Goal: Task Accomplishment & Management: Manage account settings

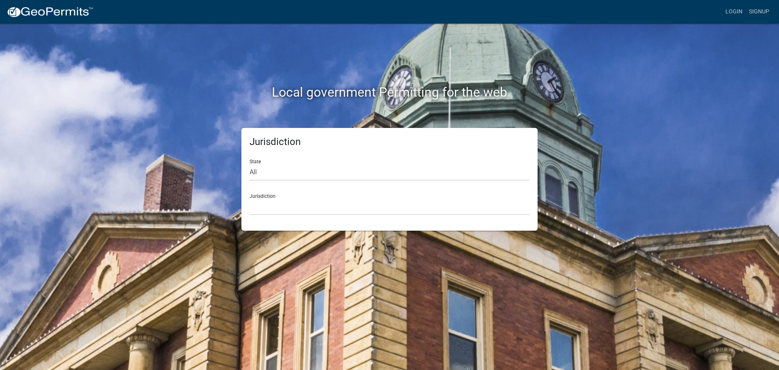
click at [279, 163] on div "State All Colorado Georgia Indiana Iowa Kansas Minnesota Ohio South Carolina Wi…" at bounding box center [390, 167] width 280 height 28
click at [281, 169] on select "All [US_STATE] [US_STATE] [US_STATE] [US_STATE] [US_STATE] [US_STATE] [US_STATE…" at bounding box center [390, 172] width 280 height 17
select select "[US_STATE]"
click at [250, 164] on select "All [US_STATE] [US_STATE] [US_STATE] [US_STATE] [US_STATE] [US_STATE] [US_STATE…" at bounding box center [390, 172] width 280 height 17
click at [274, 199] on select "City of [GEOGRAPHIC_DATA], [US_STATE] City of [GEOGRAPHIC_DATA], [US_STATE] Cit…" at bounding box center [390, 206] width 280 height 17
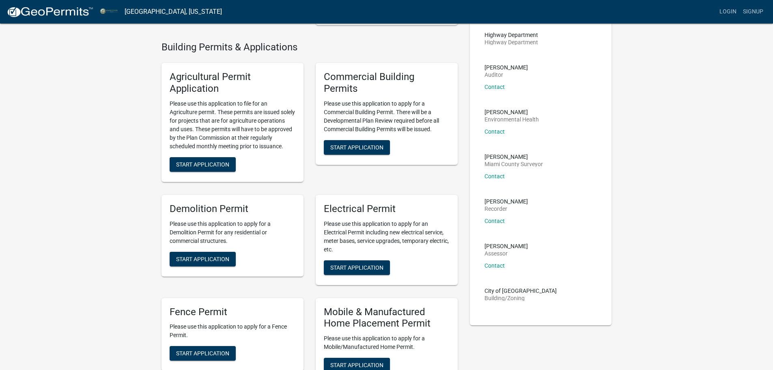
scroll to position [41, 0]
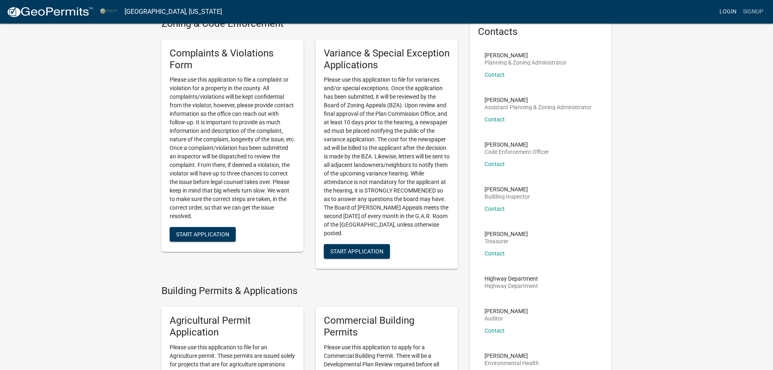
click at [725, 12] on link "Login" at bounding box center [728, 11] width 24 height 15
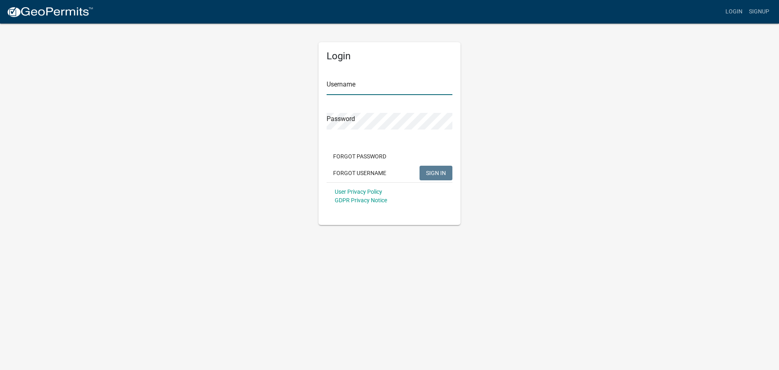
click at [366, 94] on input "Username" at bounding box center [390, 86] width 126 height 17
type input "WORLARSKEYS"
click at [420, 166] on button "SIGN IN" at bounding box center [436, 173] width 33 height 15
click at [252, 126] on div "Login Username WORLARSKEYS Password Forgot Password Forgot Username SIGN IN Use…" at bounding box center [389, 124] width 463 height 202
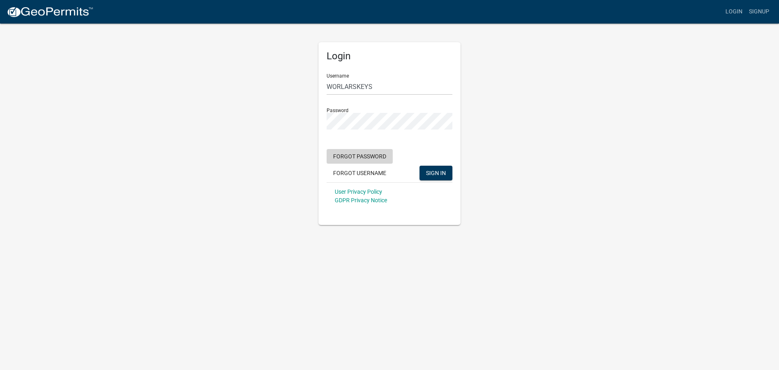
click at [362, 158] on button "Forgot Password" at bounding box center [360, 156] width 66 height 15
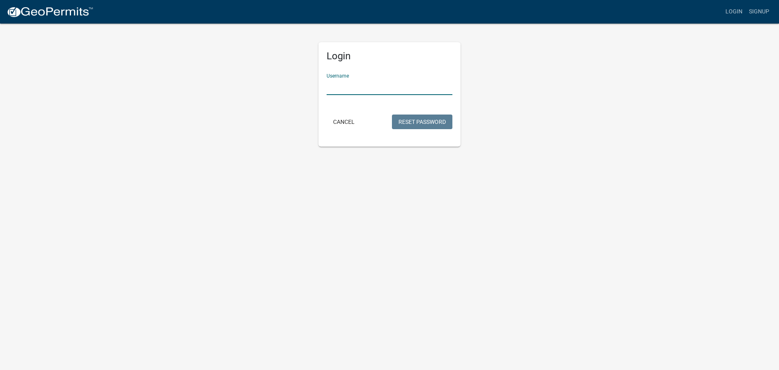
click at [343, 88] on input "Username" at bounding box center [390, 86] width 126 height 17
type input "worlarskeys"
click at [414, 124] on button "Reset Password" at bounding box center [422, 121] width 60 height 15
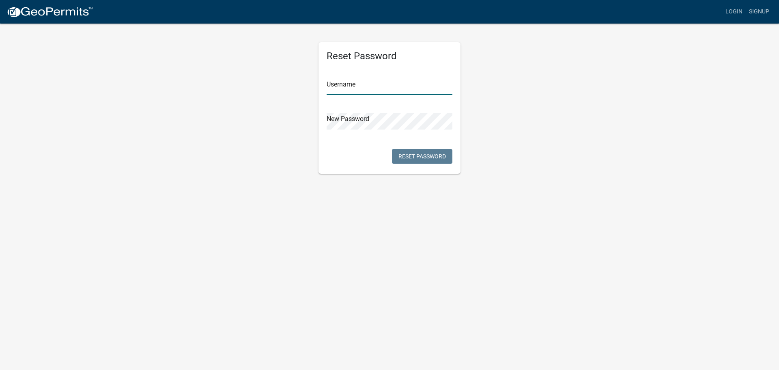
click at [349, 81] on input "text" at bounding box center [390, 86] width 126 height 17
type input "worlarskeys"
click at [405, 159] on button "Reset Password" at bounding box center [422, 156] width 60 height 15
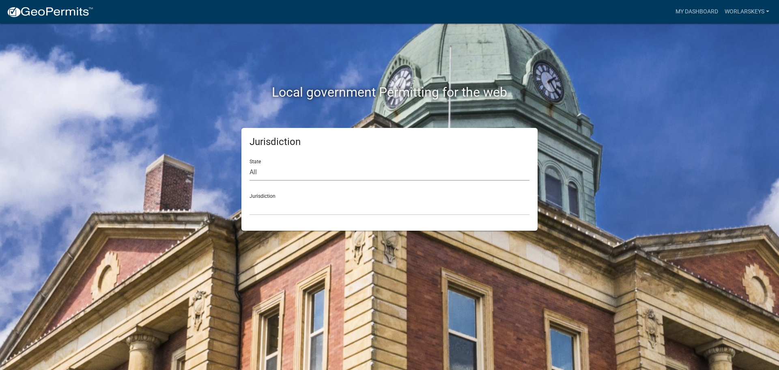
click at [303, 173] on select "All [US_STATE] [US_STATE] [US_STATE] [US_STATE] [US_STATE] [US_STATE] [US_STATE…" at bounding box center [390, 172] width 280 height 17
select select "[US_STATE]"
click at [250, 164] on select "All [US_STATE] [US_STATE] [US_STATE] [US_STATE] [US_STATE] [US_STATE] [US_STATE…" at bounding box center [390, 172] width 280 height 17
click at [293, 210] on select "City of [GEOGRAPHIC_DATA], [US_STATE] City of [GEOGRAPHIC_DATA], [US_STATE] Cit…" at bounding box center [390, 206] width 280 height 17
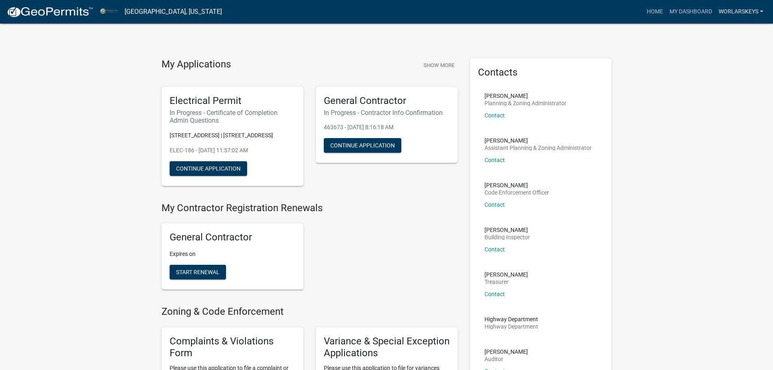
click at [756, 15] on link "worlarskeys" at bounding box center [741, 11] width 51 height 15
click at [726, 76] on link "Logout" at bounding box center [731, 78] width 69 height 19
